Goal: Task Accomplishment & Management: Manage account settings

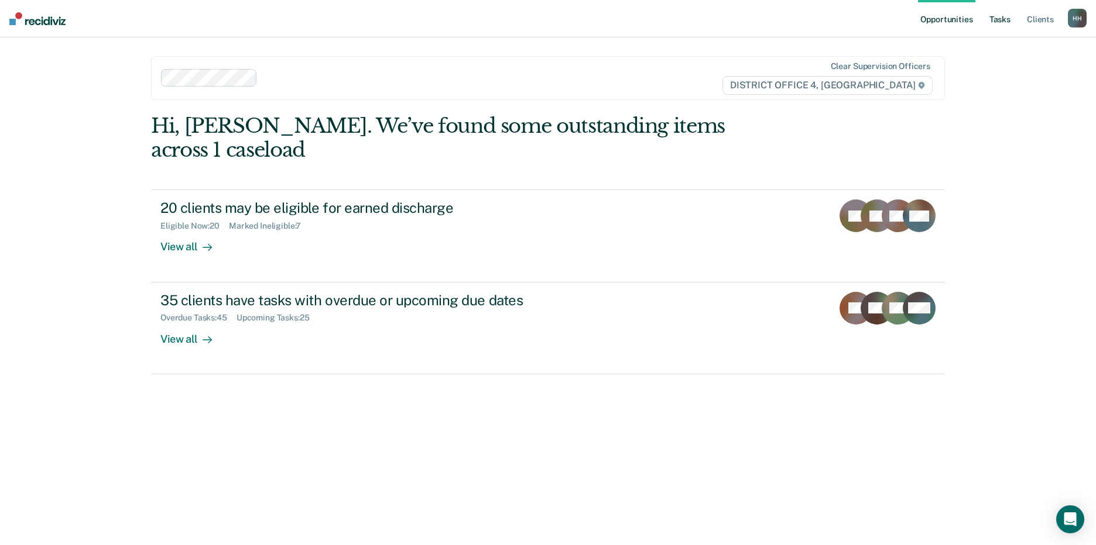
click at [1007, 20] on link "Tasks" at bounding box center [1000, 18] width 26 height 37
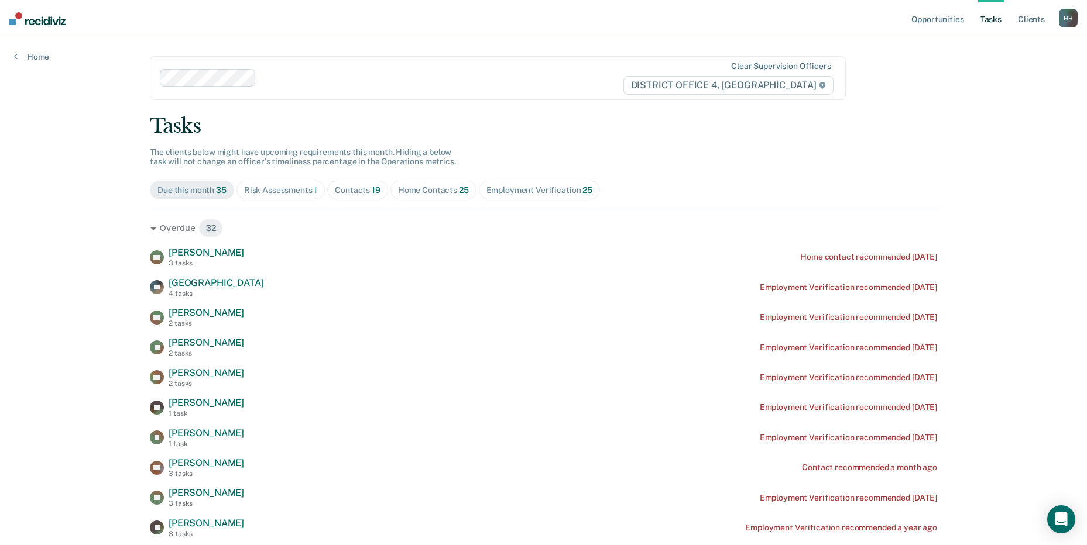
click at [351, 194] on div "Contacts 19" at bounding box center [358, 191] width 46 height 10
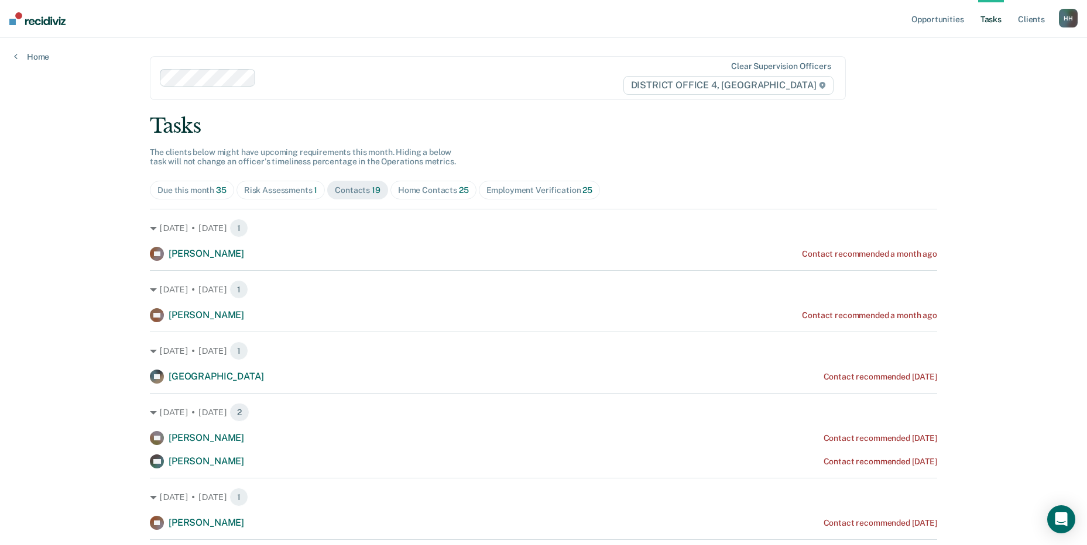
click at [352, 190] on div "Contacts 19" at bounding box center [358, 191] width 46 height 10
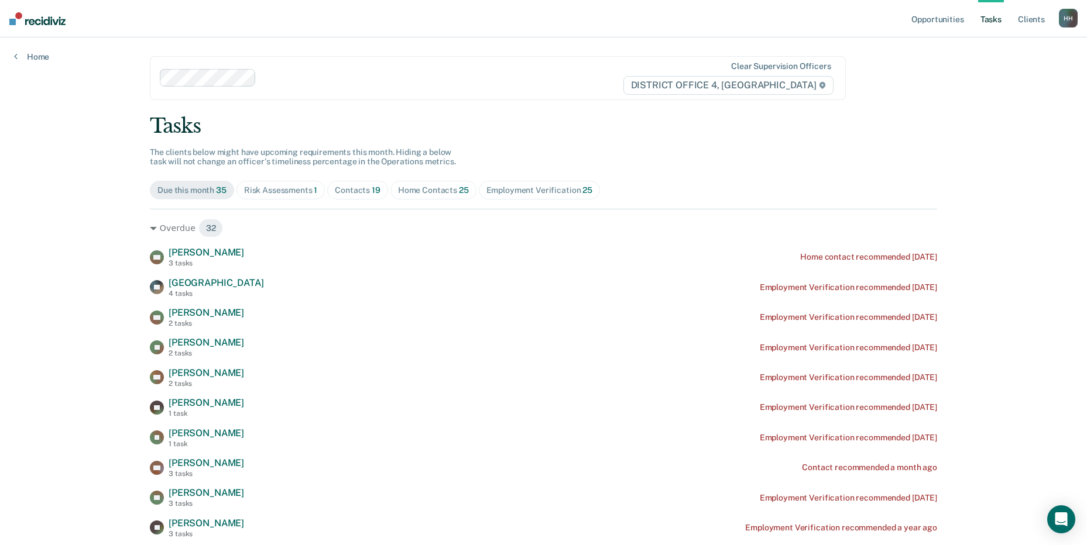
click at [349, 188] on div "Contacts 19" at bounding box center [358, 191] width 46 height 10
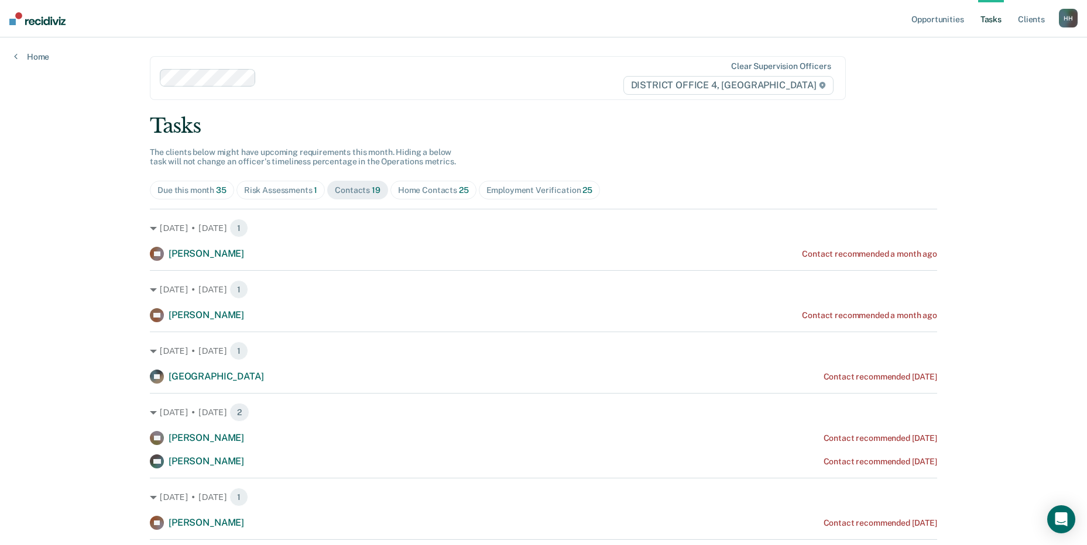
scroll to position [59, 0]
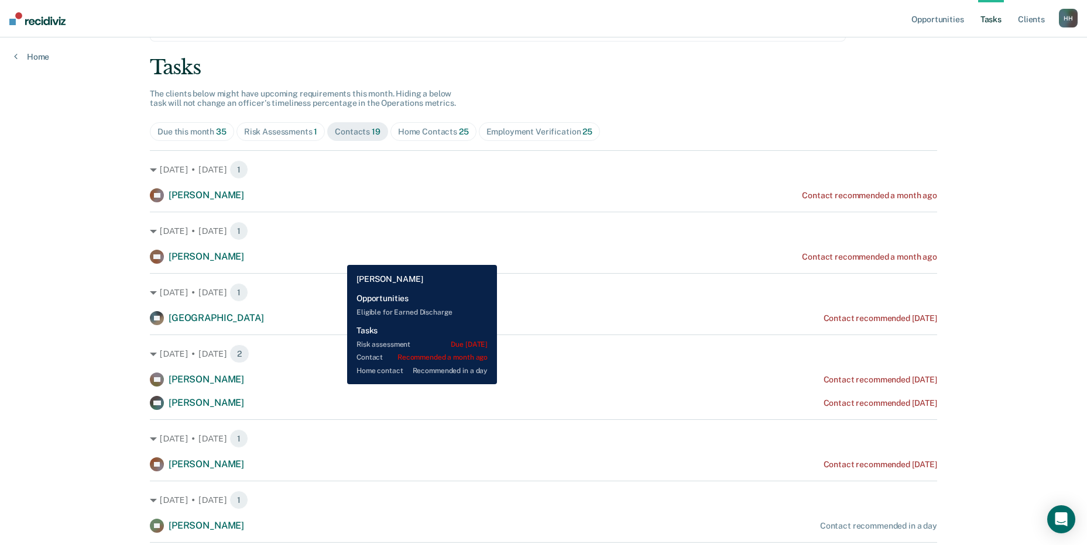
drag, startPoint x: 832, startPoint y: 258, endPoint x: 339, endPoint y: 256, distance: 492.2
click at [339, 256] on div "DC [PERSON_NAME] Contact recommended a month ago" at bounding box center [543, 257] width 787 height 14
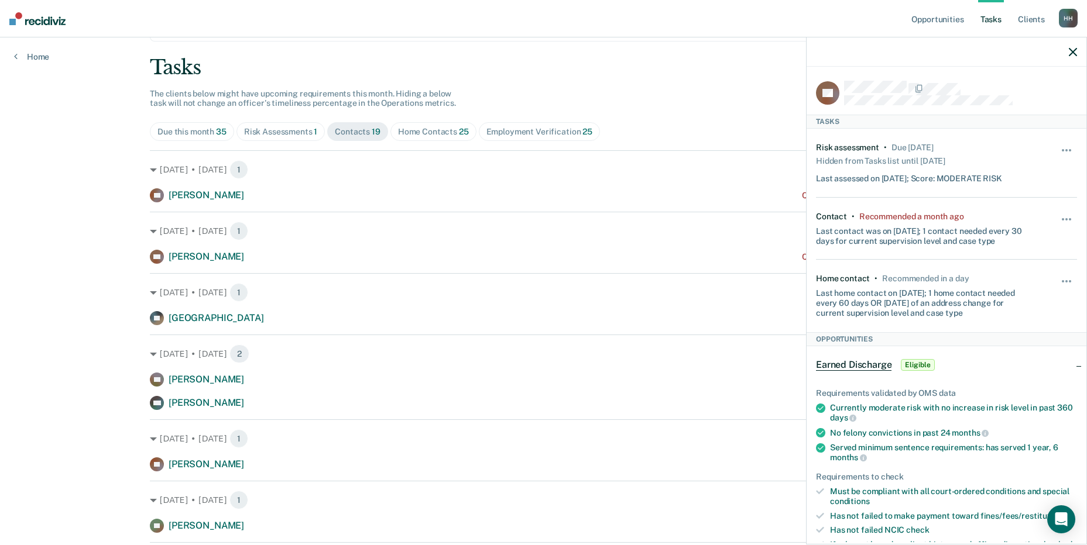
click at [1057, 214] on div "Hide from tasks list for... 7 days 30 days 90 days" at bounding box center [1067, 229] width 20 height 34
click at [1057, 221] on button "button" at bounding box center [1067, 225] width 20 height 19
click at [1007, 315] on button "90 days" at bounding box center [1035, 313] width 84 height 19
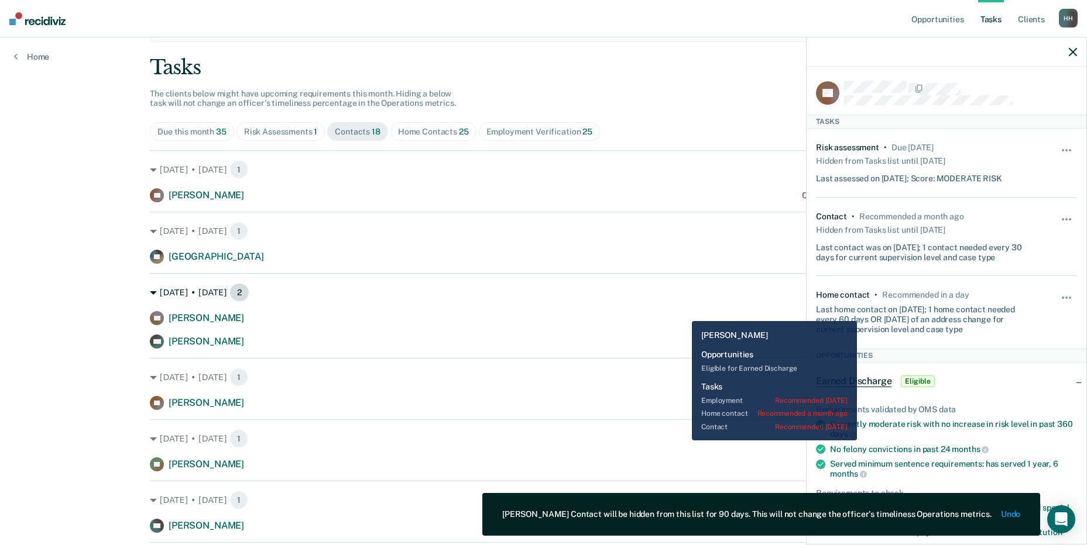
click at [675, 300] on div "[DATE] • [DATE] 2" at bounding box center [543, 292] width 787 height 19
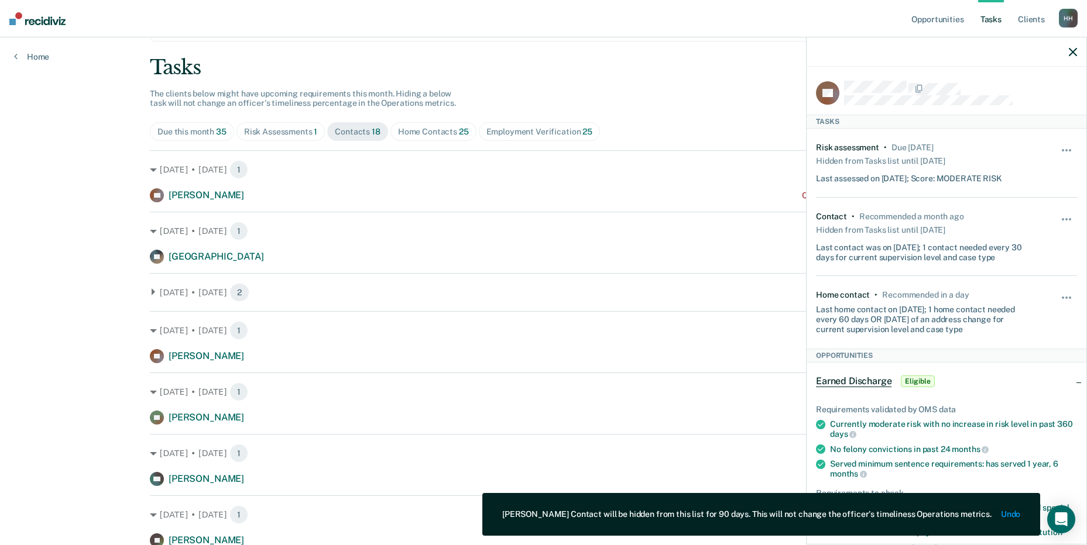
click at [1072, 53] on icon "button" at bounding box center [1073, 52] width 8 height 8
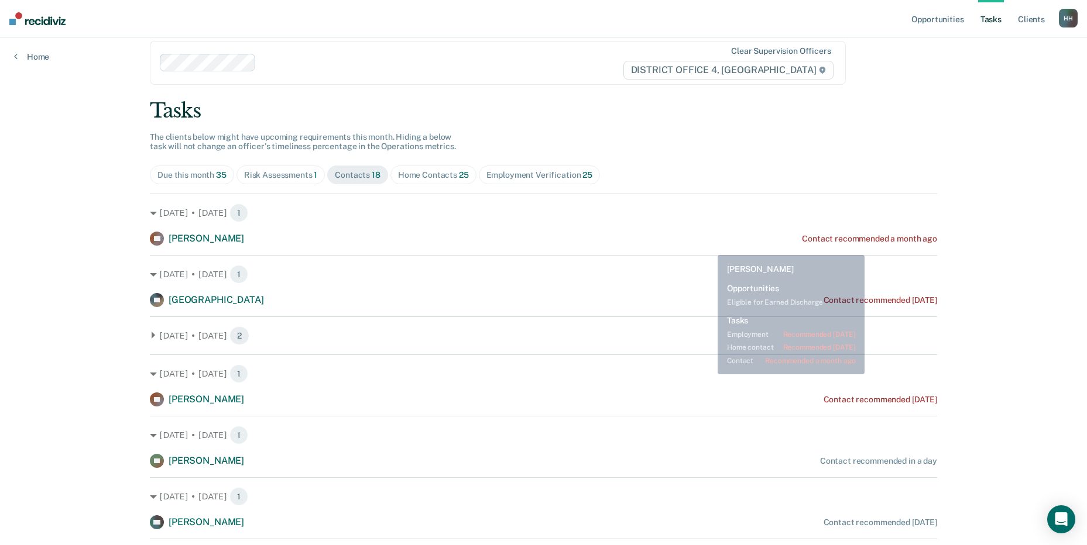
scroll to position [0, 0]
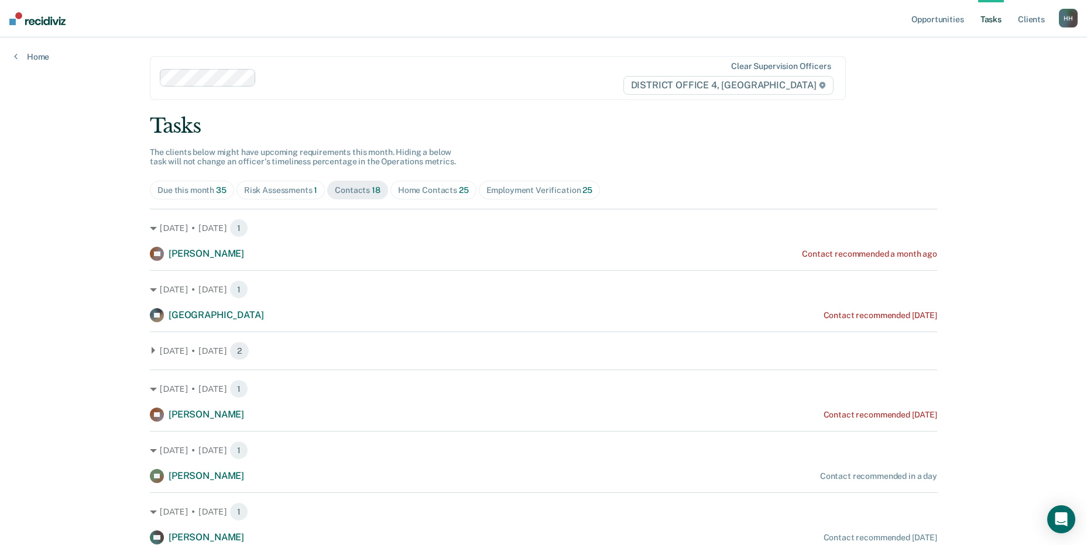
click at [433, 191] on div "Home Contacts 25" at bounding box center [433, 191] width 71 height 10
